Goal: Find specific page/section

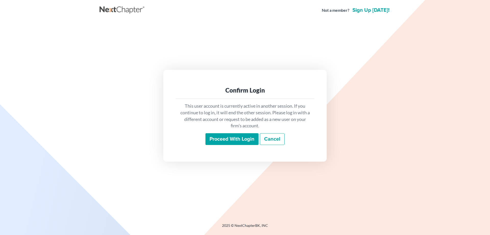
click at [221, 139] on input "Proceed with login" at bounding box center [231, 139] width 53 height 12
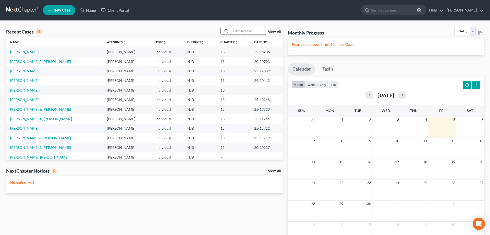
click at [232, 29] on input "search" at bounding box center [248, 30] width 36 height 7
type input "candy"
